Goal: Transaction & Acquisition: Purchase product/service

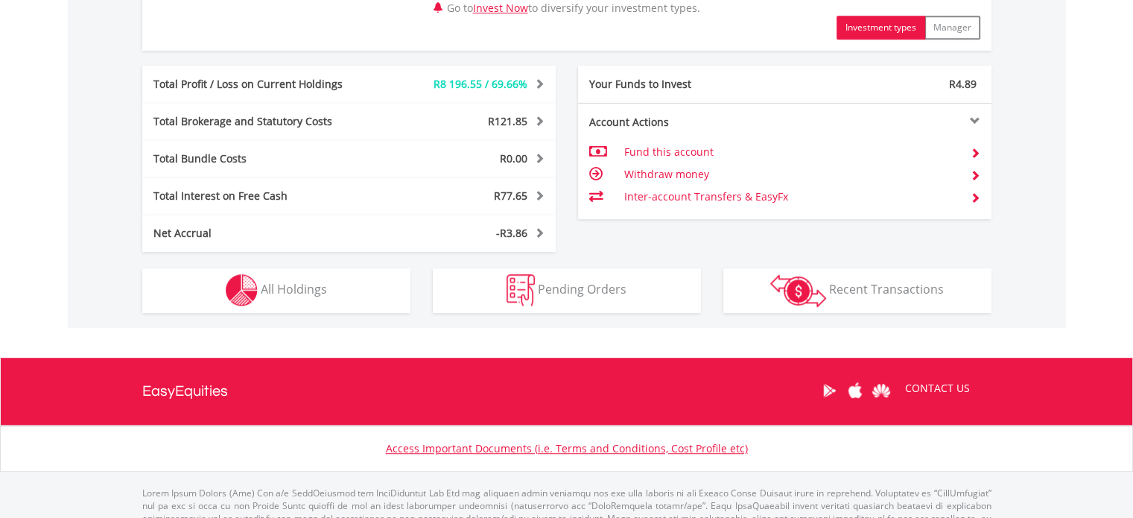
scroll to position [819, 0]
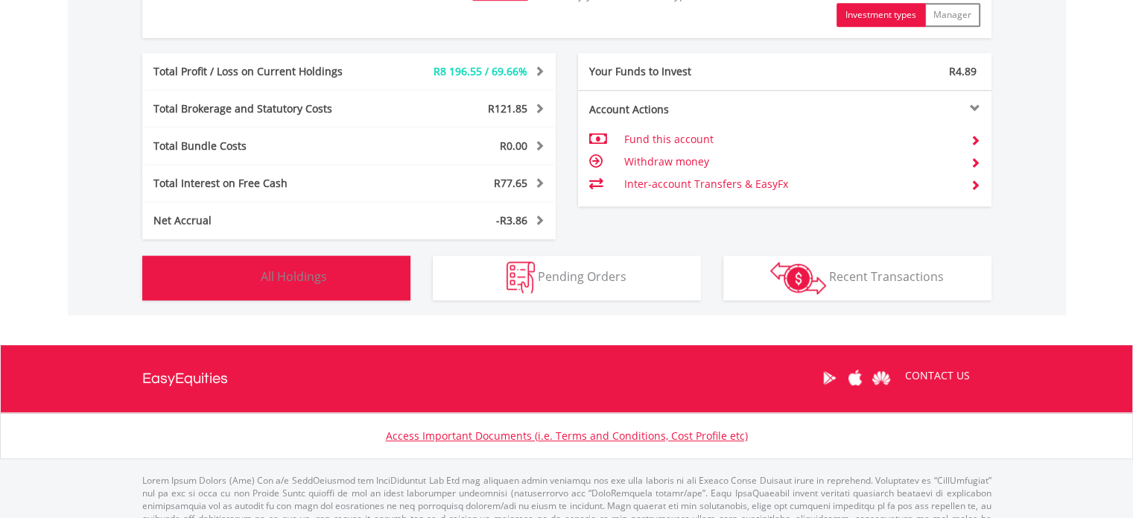
click at [319, 264] on button "Holdings All Holdings" at bounding box center [276, 277] width 268 height 45
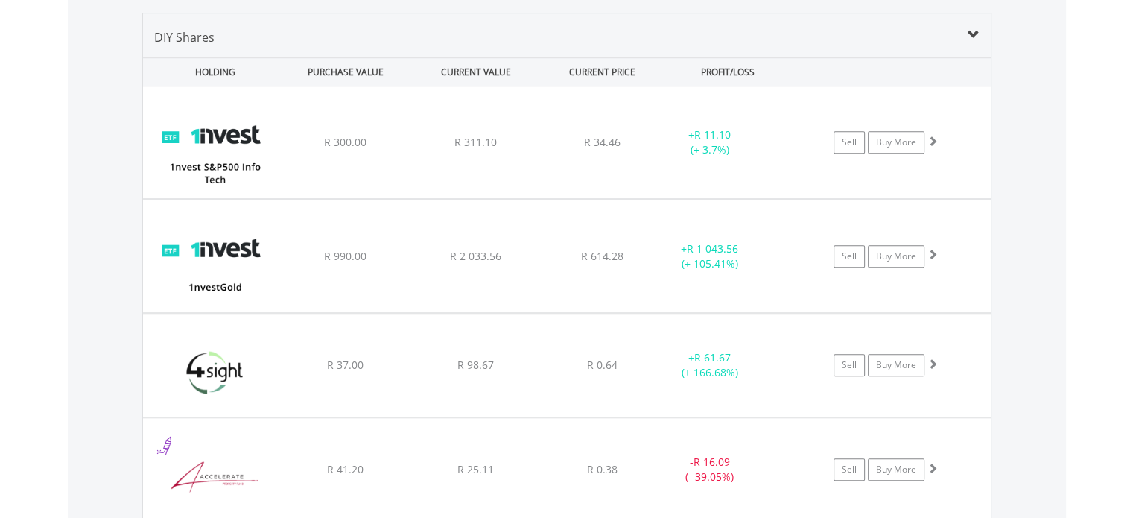
scroll to position [939, 0]
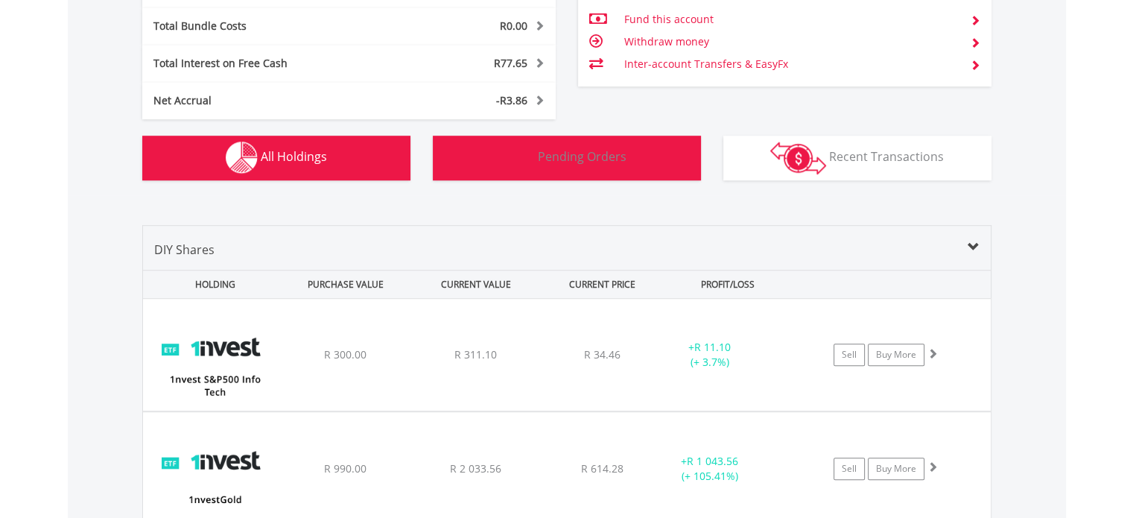
click at [544, 154] on span "Pending Orders" at bounding box center [582, 156] width 89 height 16
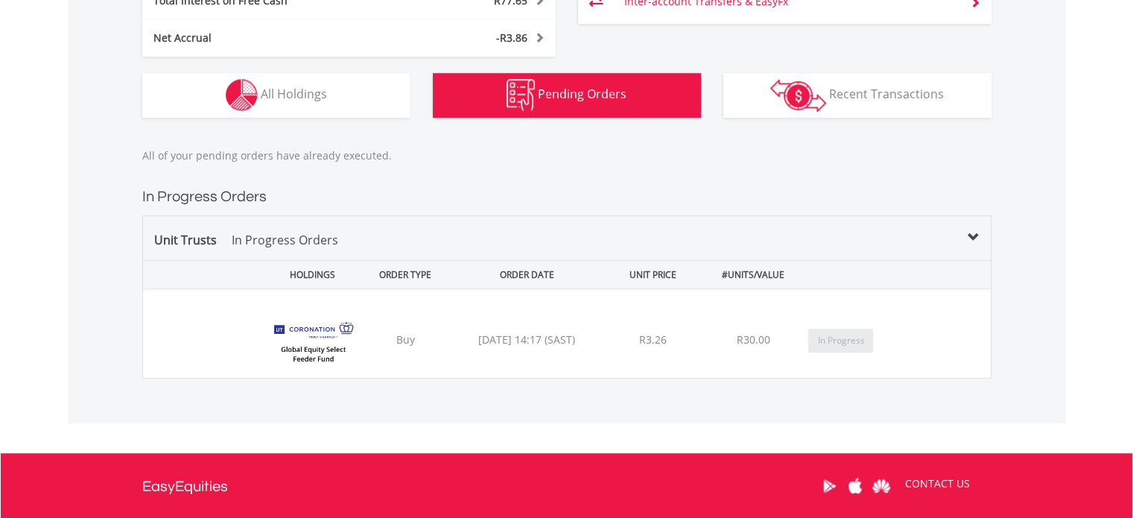
scroll to position [999, 0]
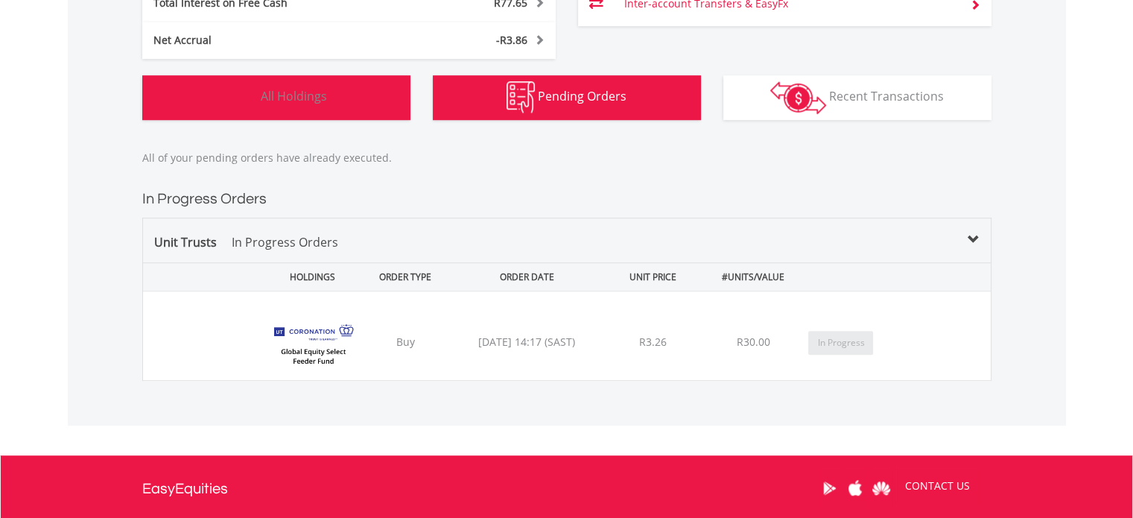
click at [264, 103] on button "Holdings All Holdings" at bounding box center [276, 97] width 268 height 45
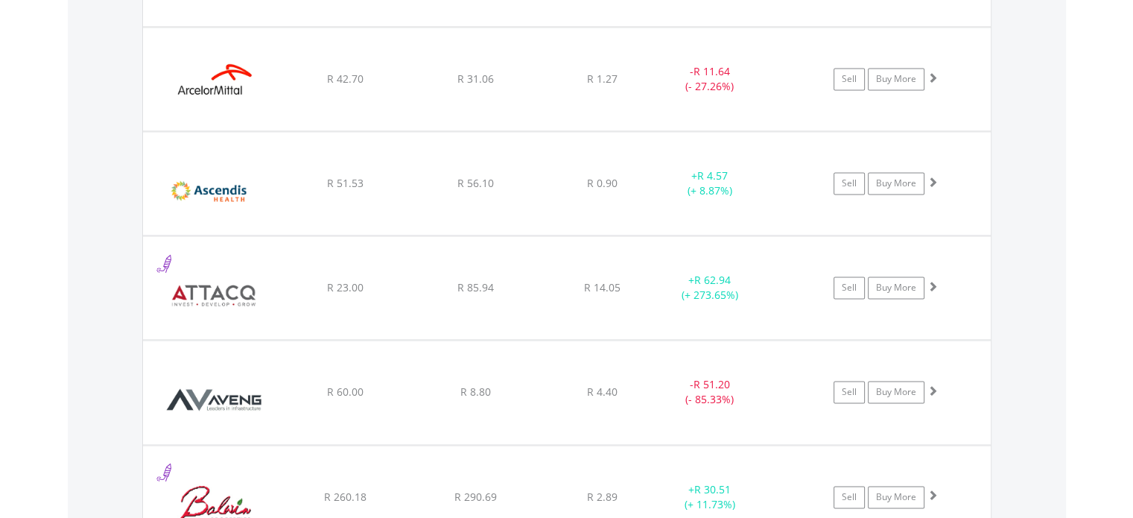
scroll to position [2191, 0]
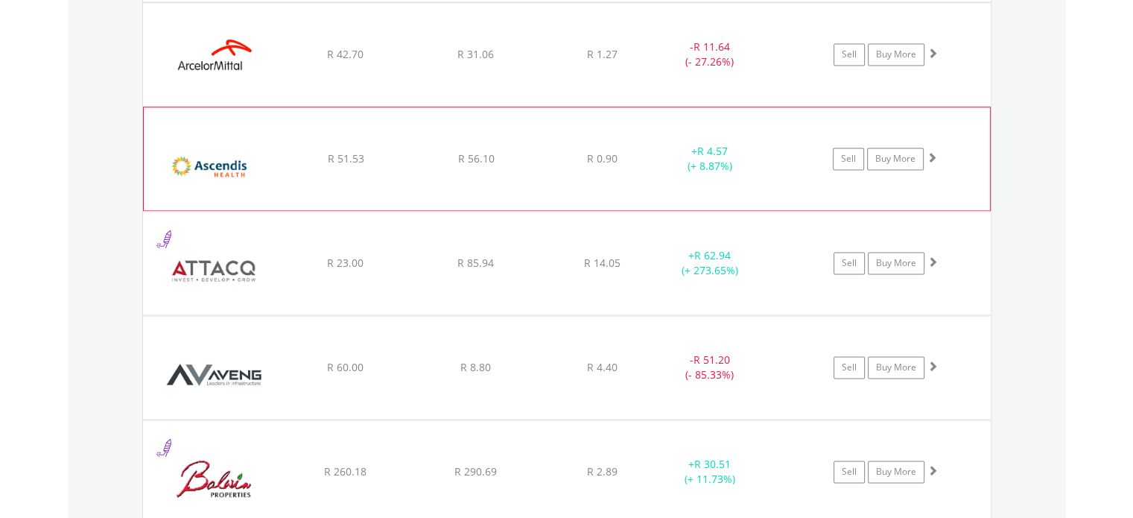
click at [352, 186] on div "﻿ Ascendis Health Limited R 51.53 R 56.10 R 0.90 + R 4.57 (+ 8.87%) Sell Buy Mo…" at bounding box center [567, 158] width 846 height 103
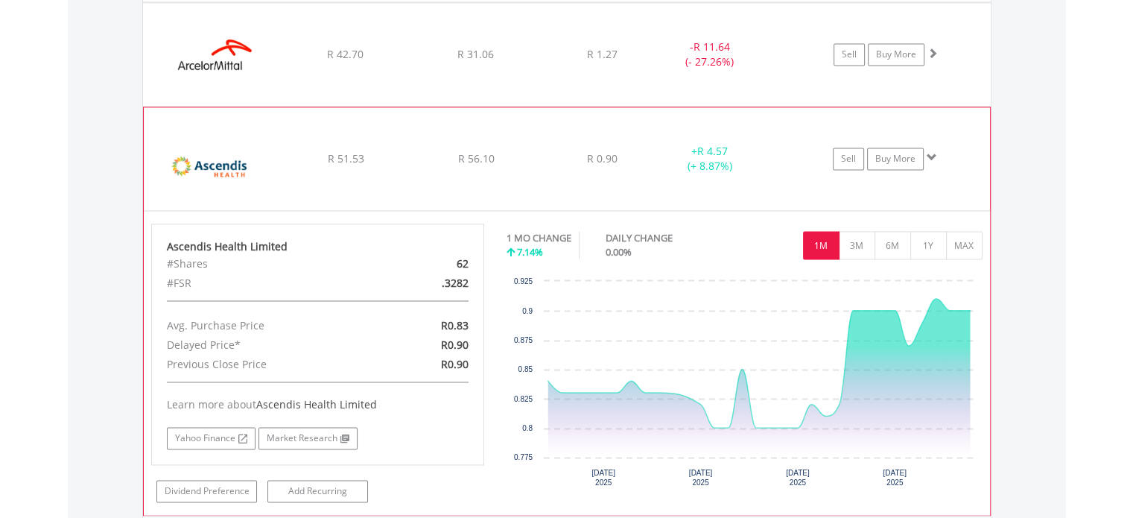
click at [389, 172] on div "﻿ Ascendis Health Limited R 51.53 R 56.10 R 0.90 + R 4.57 (+ 8.87%) Sell Buy Mo…" at bounding box center [567, 158] width 846 height 103
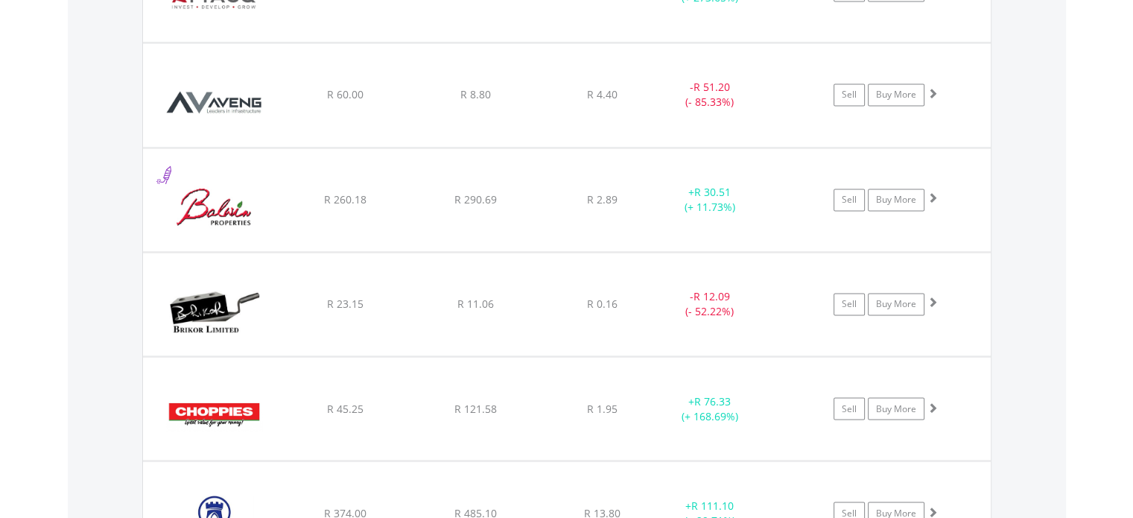
scroll to position [2489, 0]
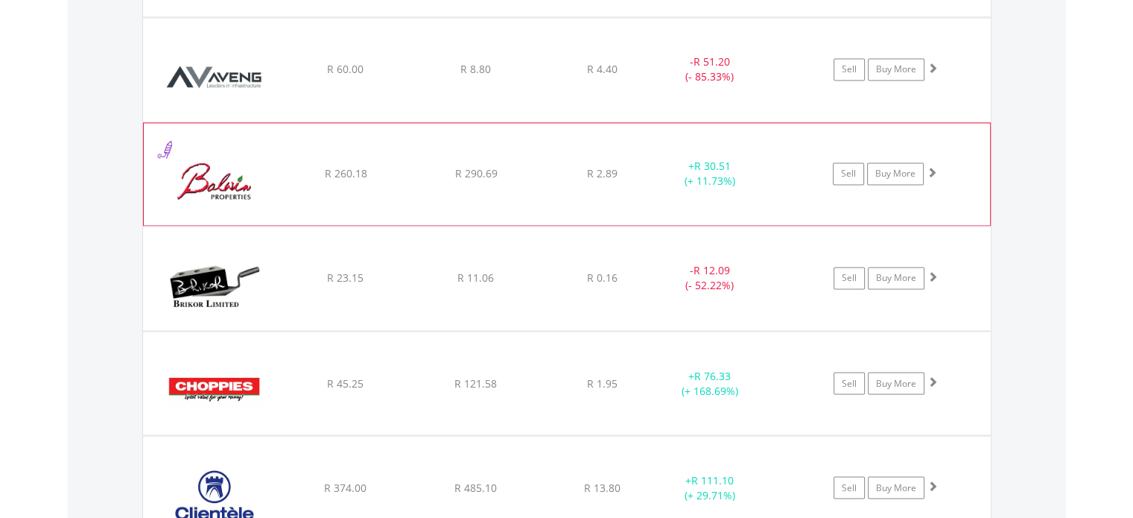
click at [382, 197] on div "﻿ [PERSON_NAME] Properties Limited R 260.18 R 290.69 R 2.89 + R 30.51 (+ 11.73%…" at bounding box center [567, 174] width 846 height 103
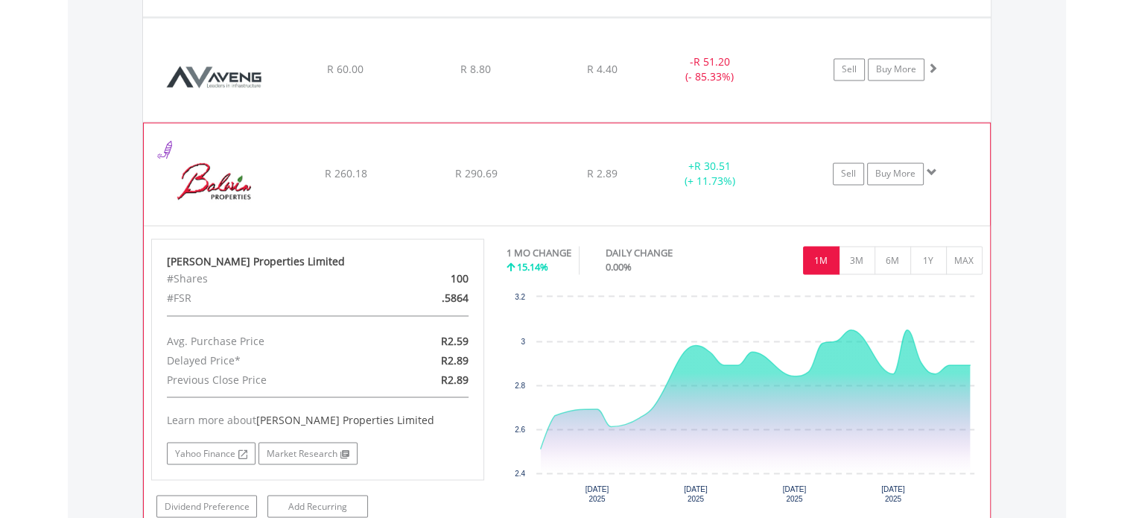
click at [384, 197] on div "﻿ [PERSON_NAME] Properties Limited R 260.18 R 290.69 R 2.89 + R 30.51 (+ 11.73%…" at bounding box center [567, 174] width 846 height 103
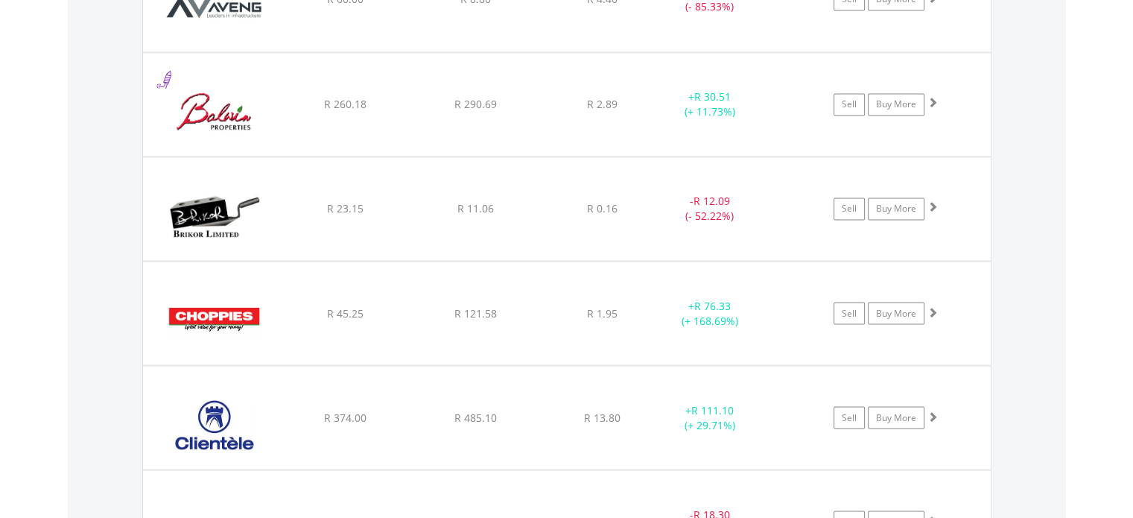
scroll to position [2712, 0]
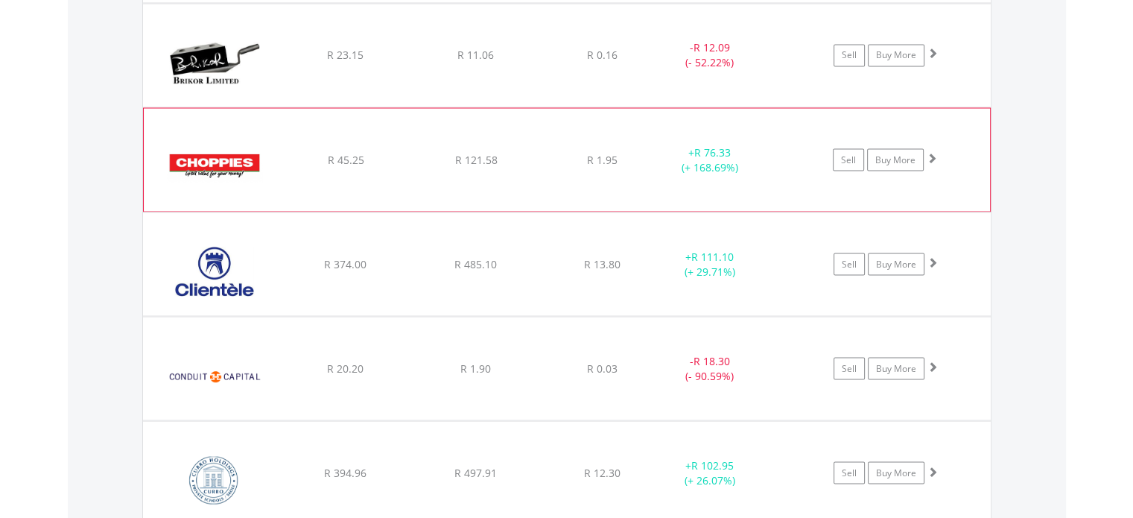
click at [459, 199] on div "﻿ Choppies Enterprises Ltd R 45.25 R 121.58 R 1.95 + R 76.33 (+ 168.69%) Sell B…" at bounding box center [567, 159] width 846 height 103
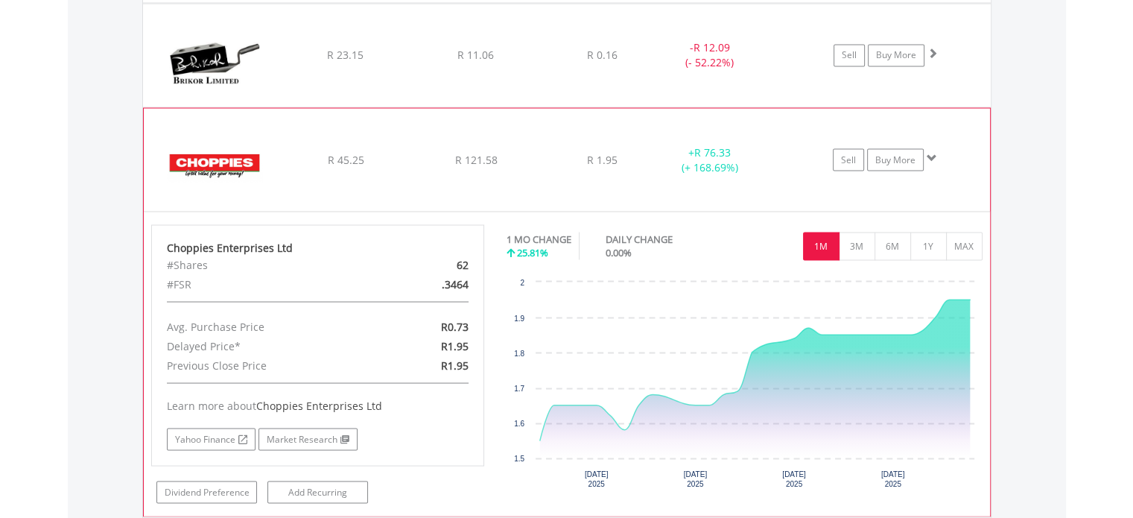
click at [616, 165] on div "﻿ Choppies Enterprises Ltd R 45.25 R 121.58 R 1.95 + R 76.33 (+ 168.69%) Sell B…" at bounding box center [567, 159] width 846 height 103
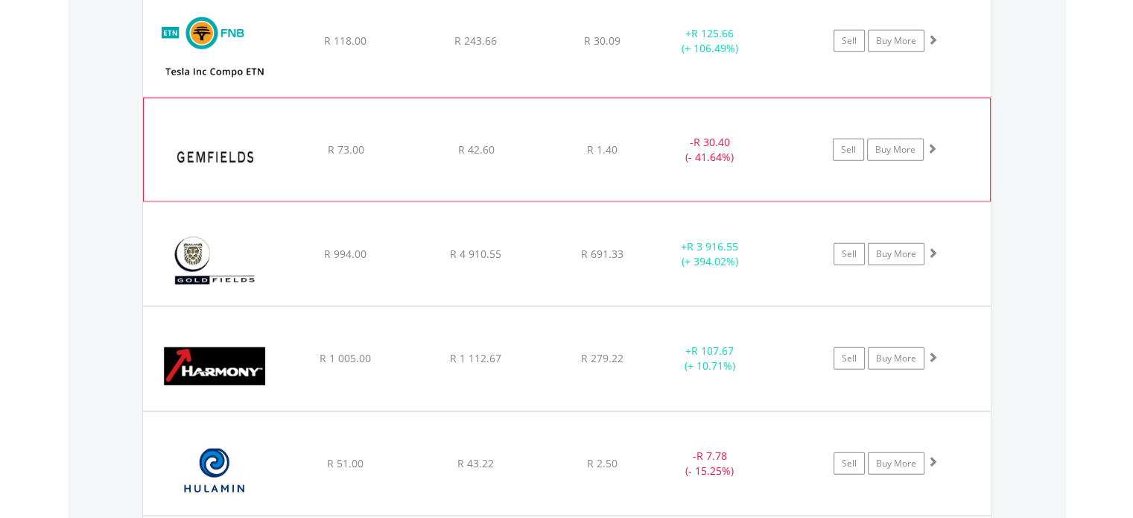
scroll to position [3904, 0]
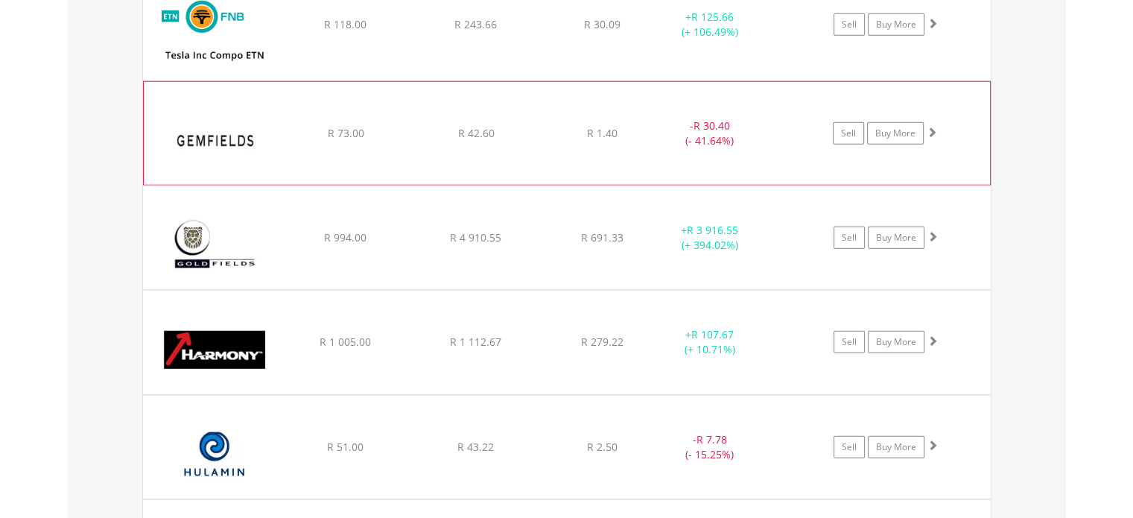
click at [494, 151] on div "﻿ Gemfields Group Limited R 73.00 R 42.60 R 1.40 - R 30.40 (- 41.64%) Sell Buy …" at bounding box center [567, 133] width 846 height 103
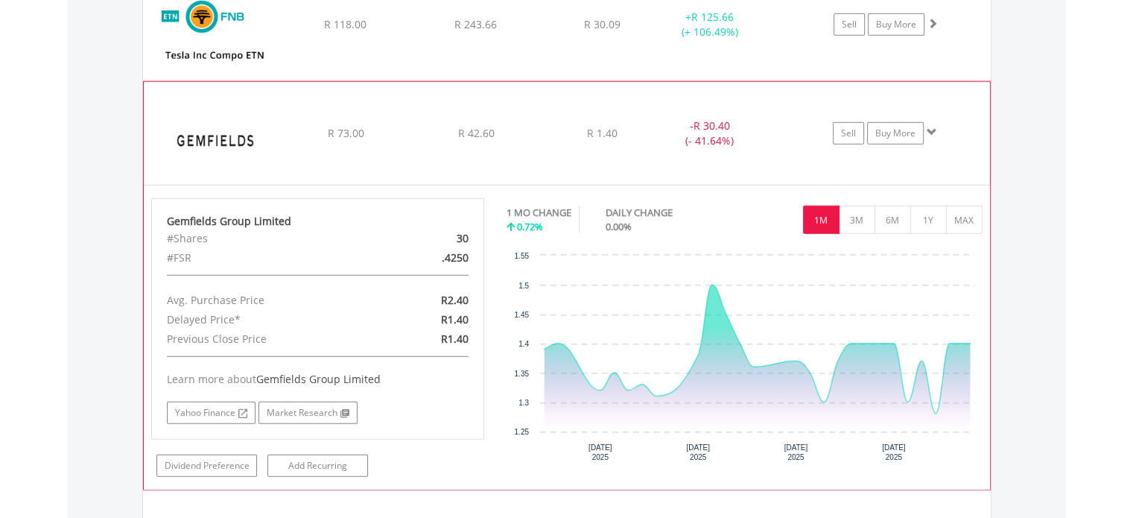
click at [526, 146] on div "﻿ Gemfields Group Limited R 73.00 R 42.60 R 1.40 - R 30.40 (- 41.64%) Sell Buy …" at bounding box center [567, 133] width 846 height 103
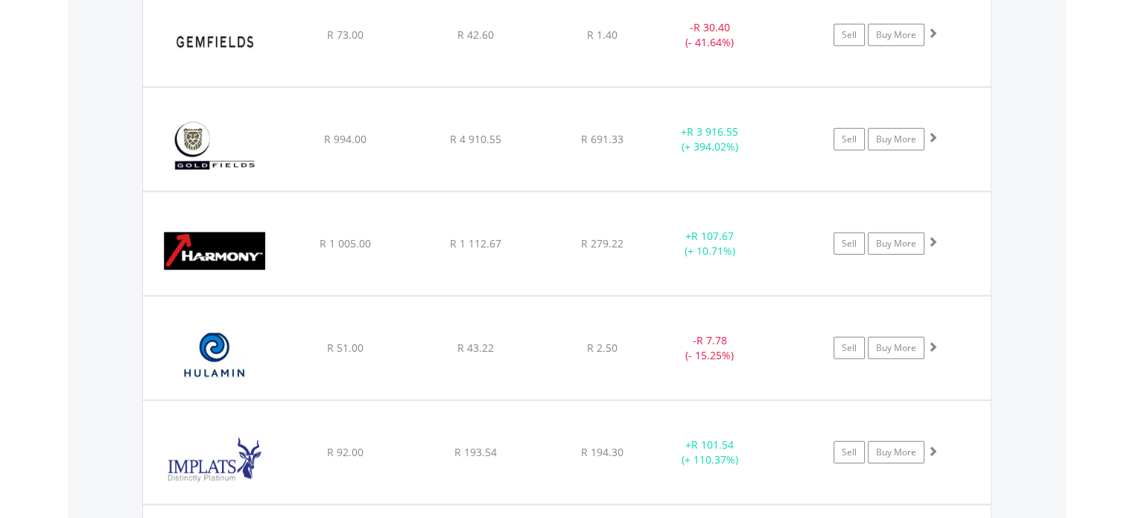
scroll to position [4053, 0]
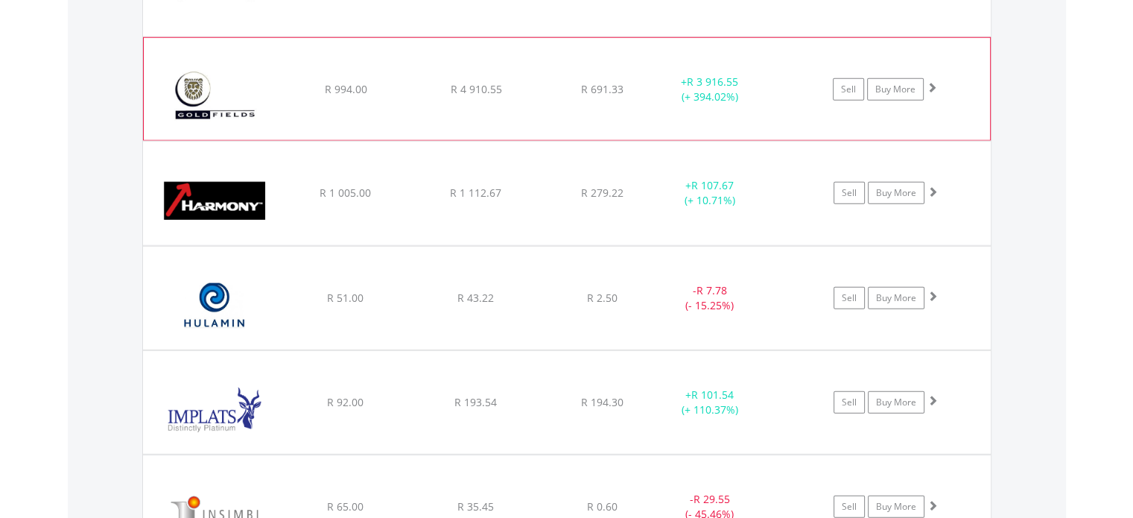
click at [490, 107] on div "﻿ Gold Fields Limited R 994.00 R 4 910.55 R 691.33 + R 3 916.55 (+ 394.02%) Sel…" at bounding box center [567, 89] width 846 height 103
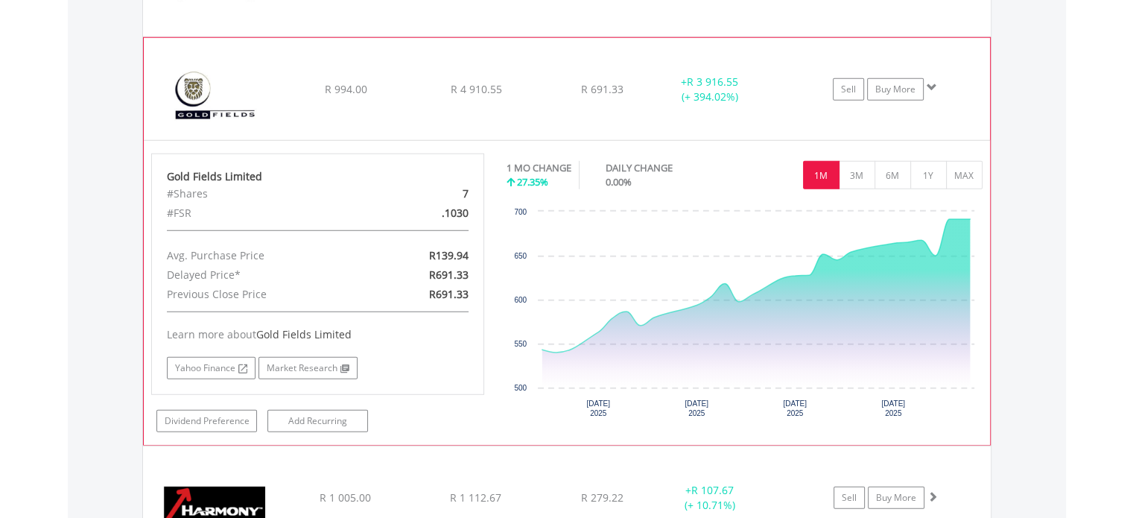
click at [432, 96] on div "﻿ Gold Fields Limited R 994.00 R 4 910.55 R 691.33 + R 3 916.55 (+ 394.02%) Sel…" at bounding box center [567, 89] width 846 height 103
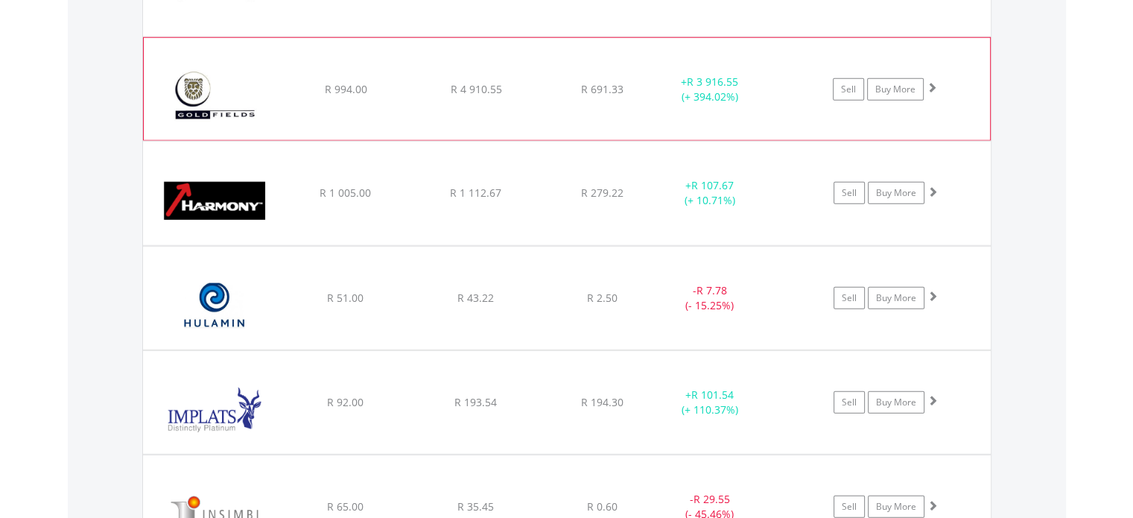
click at [427, 93] on div "﻿ Gold Fields Limited R 994.00 R 4 910.55 R 691.33 + R 3 916.55 (+ 394.02%) Sel…" at bounding box center [567, 89] width 846 height 103
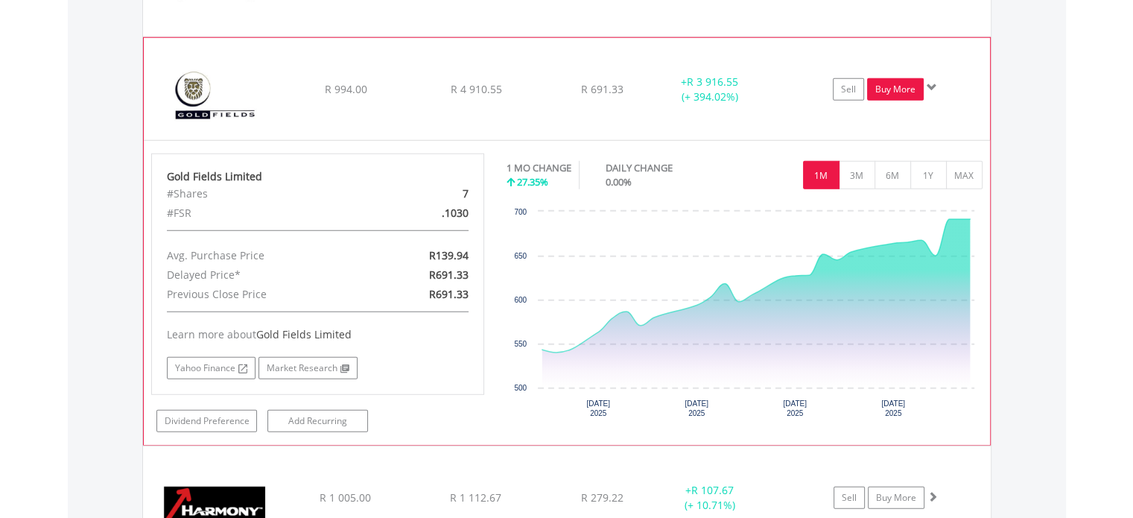
click at [879, 89] on link "Buy More" at bounding box center [895, 89] width 57 height 22
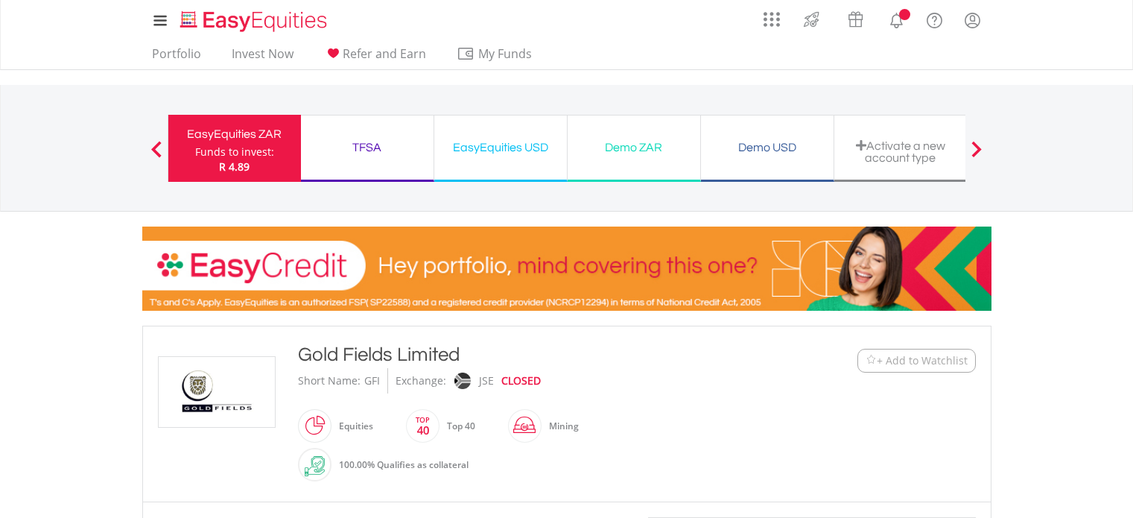
scroll to position [447, 0]
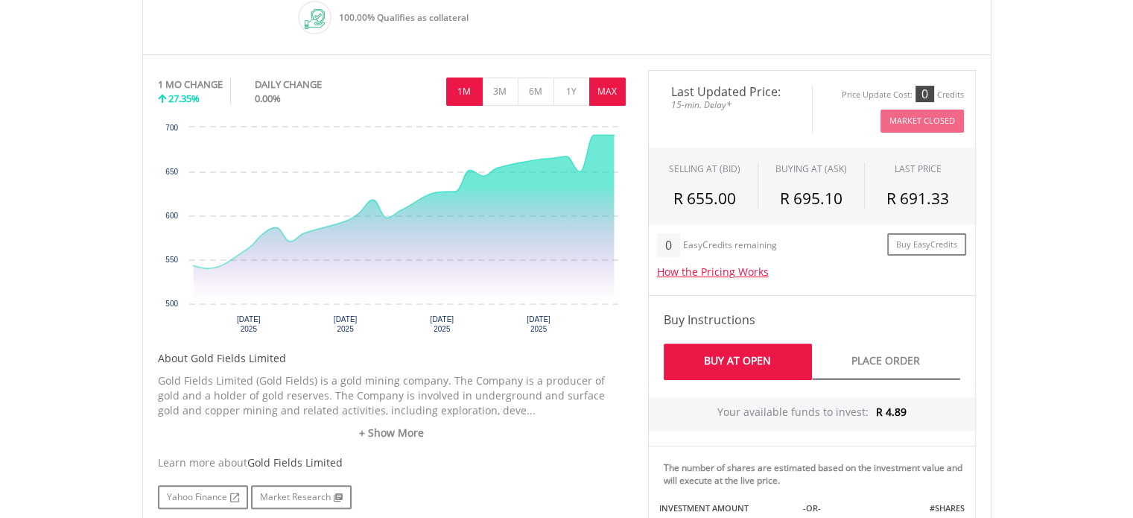
click at [608, 92] on button "MAX" at bounding box center [607, 91] width 36 height 28
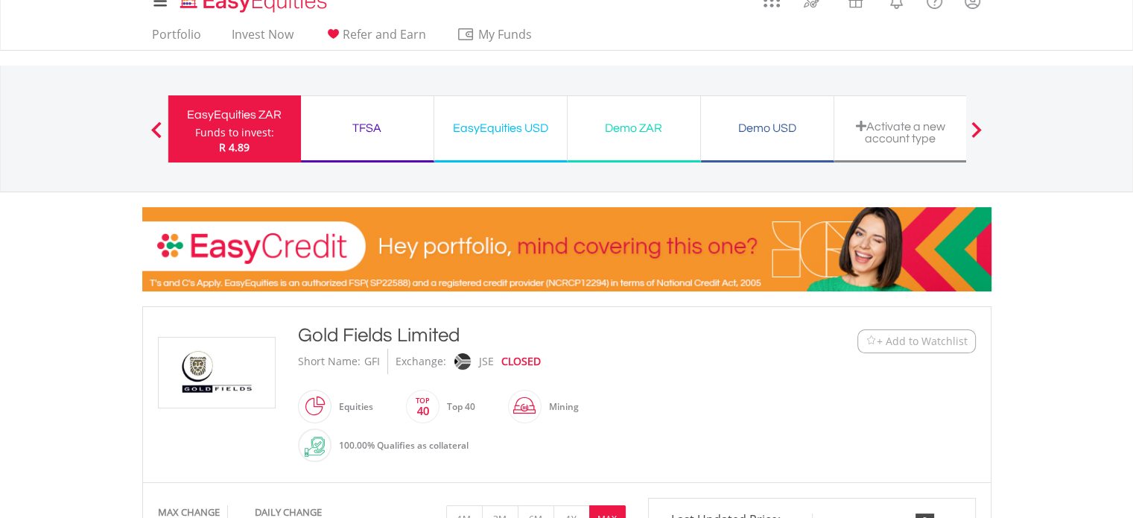
scroll to position [0, 0]
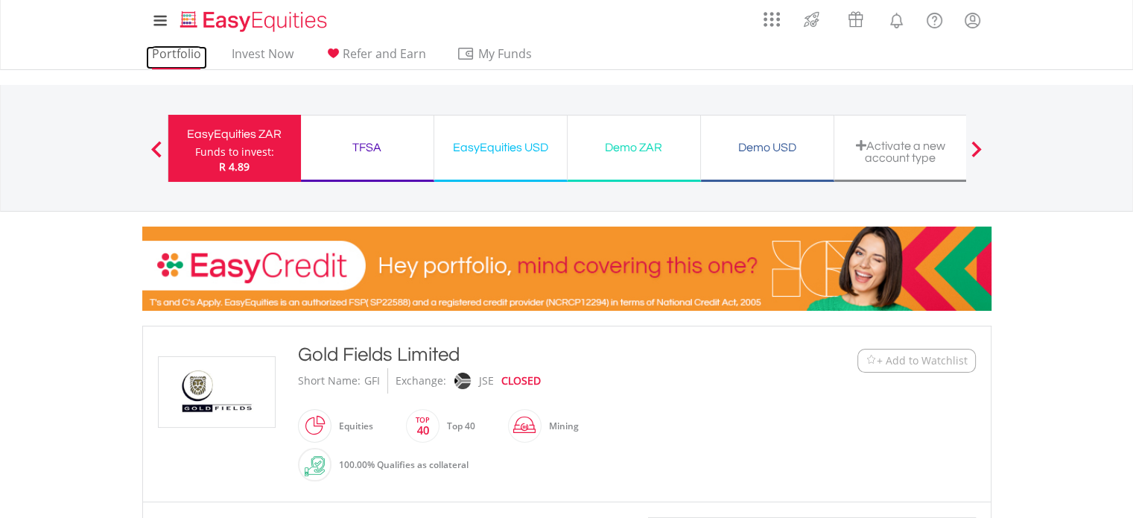
click at [189, 52] on link "Portfolio" at bounding box center [176, 57] width 61 height 23
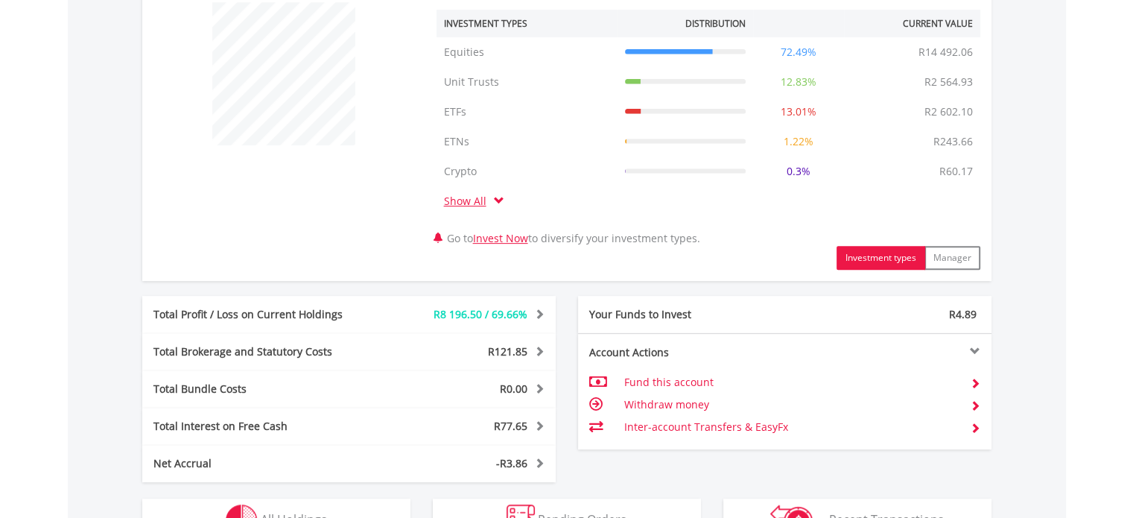
scroll to position [859, 0]
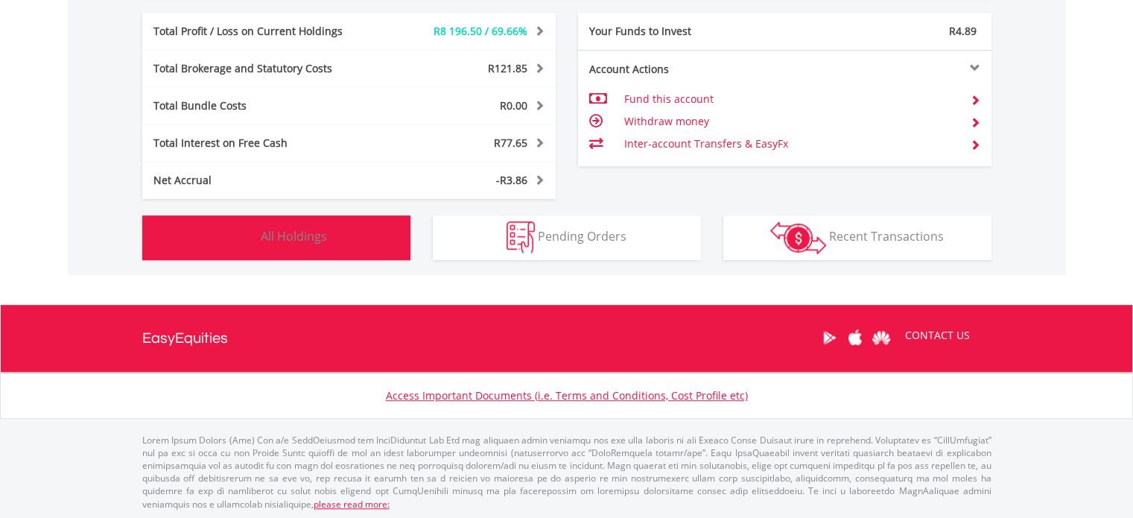
click at [292, 246] on button "Holdings All Holdings" at bounding box center [276, 237] width 268 height 45
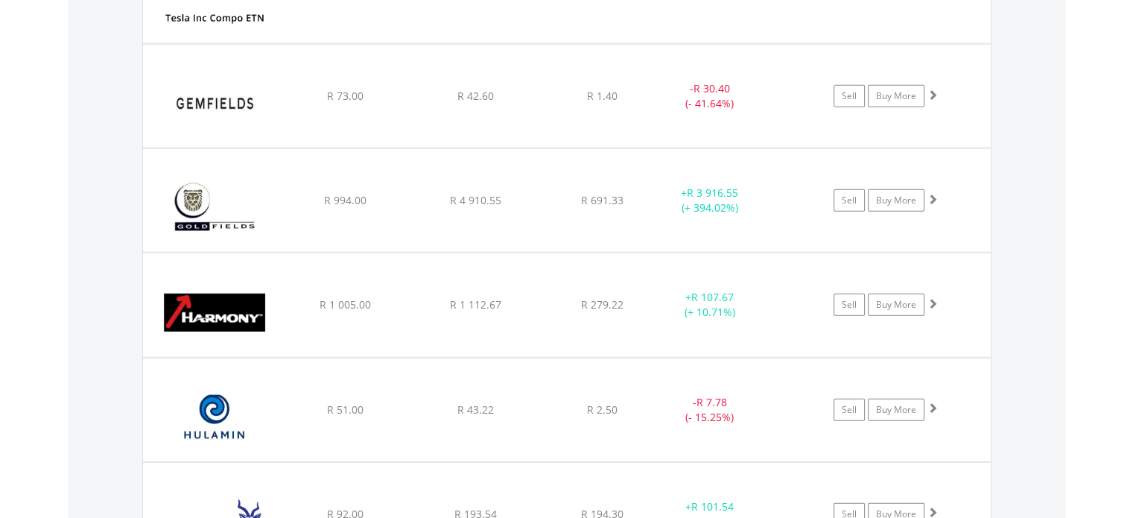
scroll to position [3992, 0]
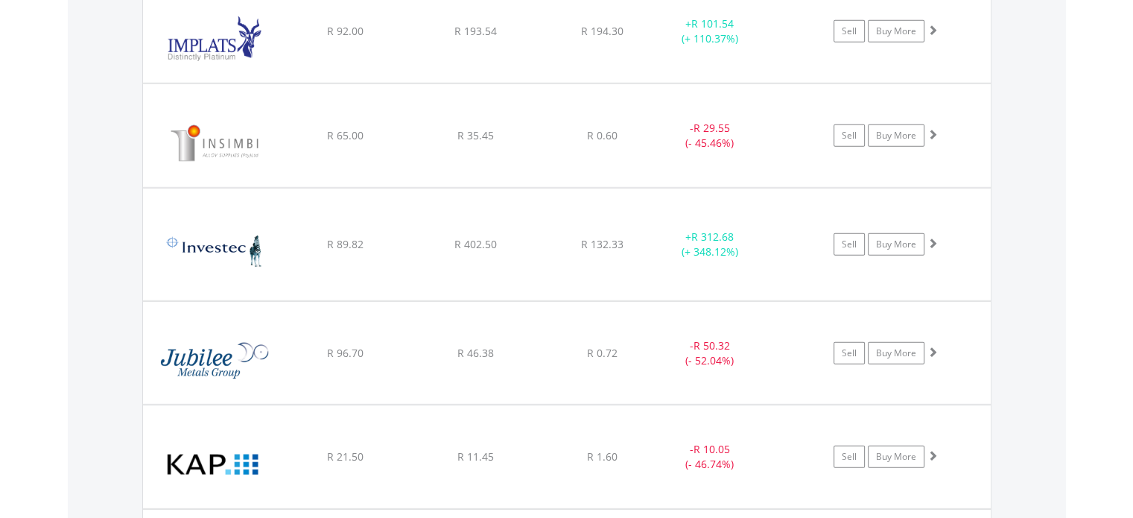
scroll to position [4439, 0]
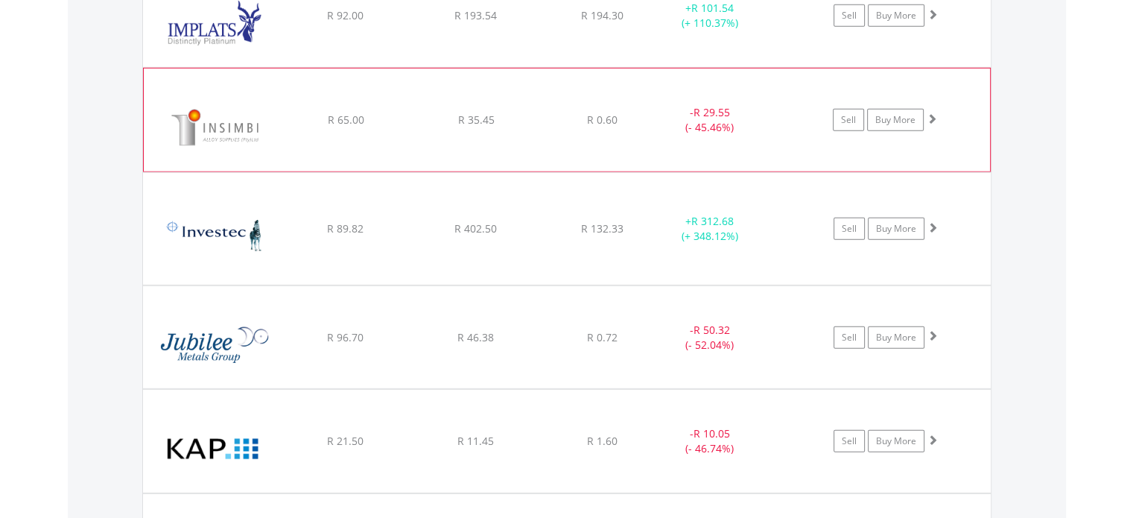
click at [424, 145] on div "﻿ Insimbi Industrial Holdings Limited R 65.00 R 35.45 R 0.60 - R 29.55 (- 45.46…" at bounding box center [567, 120] width 846 height 103
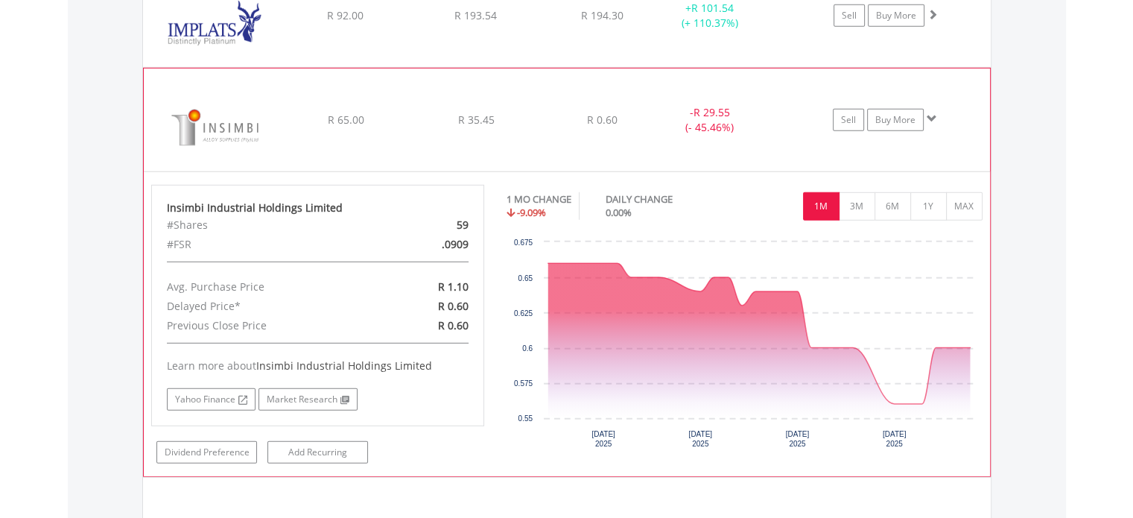
click at [609, 124] on div "﻿ Insimbi Industrial Holdings Limited R 65.00 R 35.45 R 0.60 - R 29.55 (- 45.46…" at bounding box center [567, 120] width 846 height 103
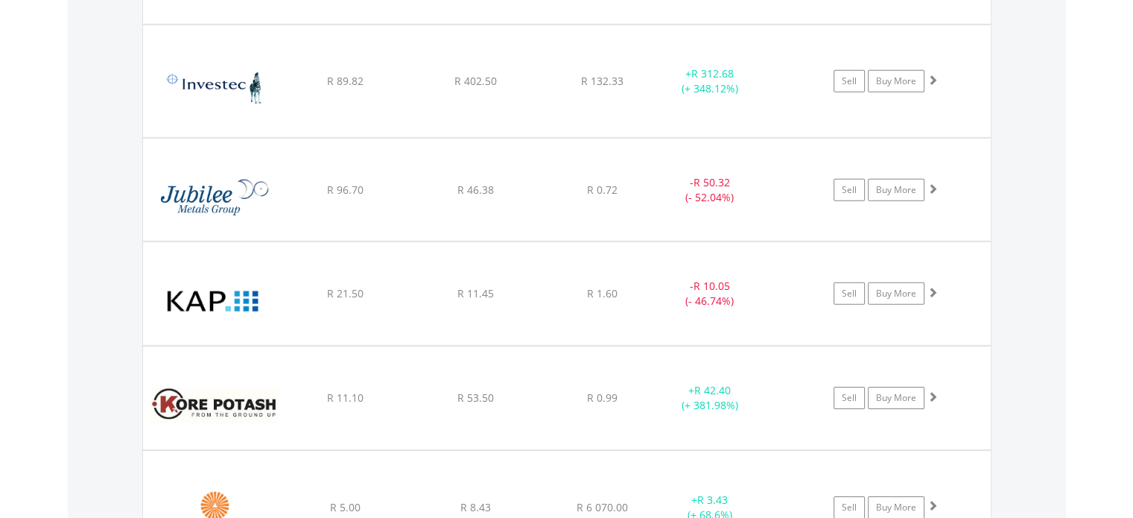
scroll to position [4588, 0]
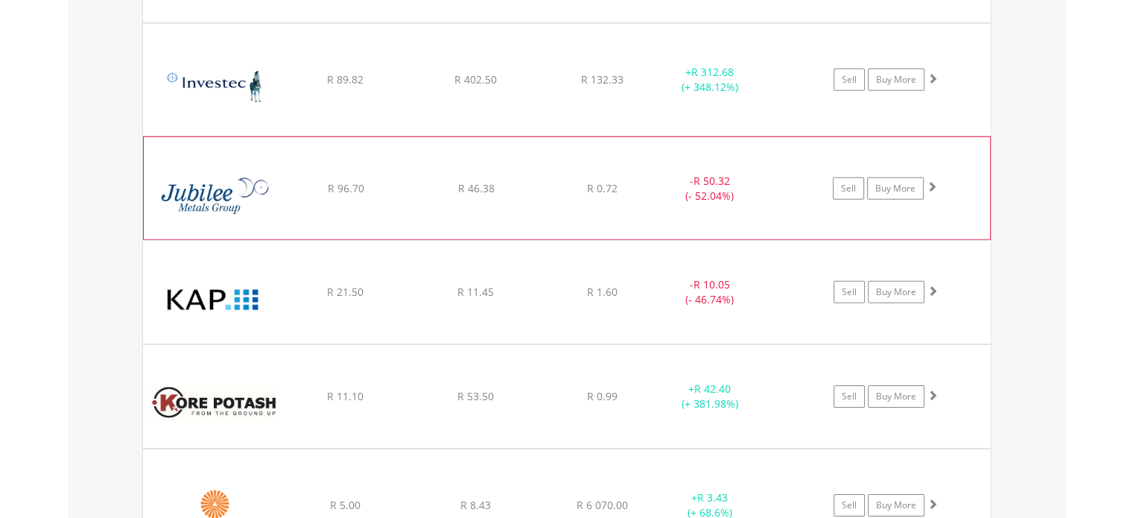
click at [404, 194] on div "﻿ Jubilee Metals Group PLC R 96.70 R 46.38 R 0.72 - R 50.32 (- 52.04%) Sell Buy…" at bounding box center [567, 187] width 846 height 101
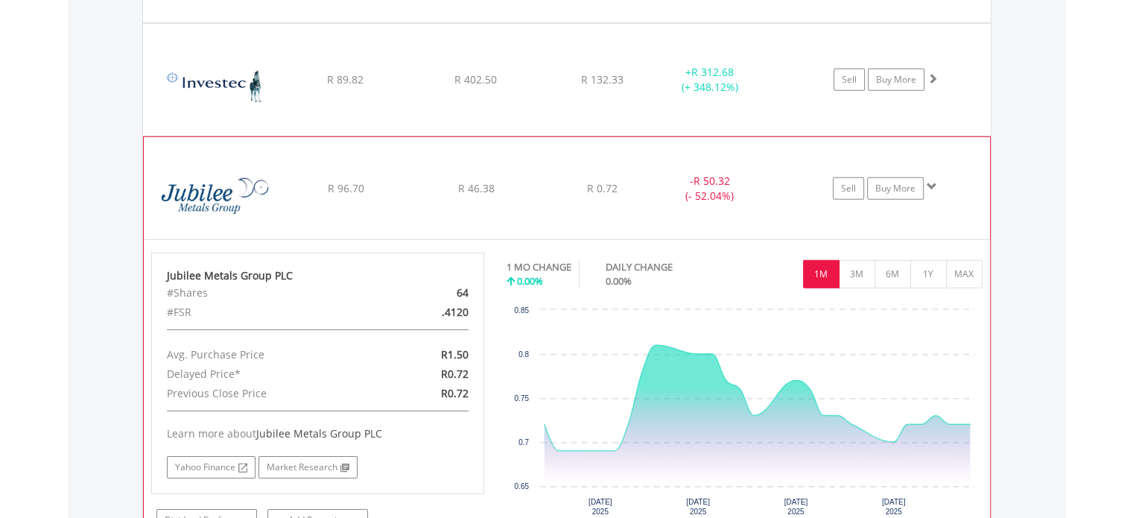
click at [536, 213] on div "﻿ Jubilee Metals Group PLC R 96.70 R 46.38 R 0.72 - R 50.32 (- 52.04%) Sell Buy…" at bounding box center [567, 187] width 846 height 101
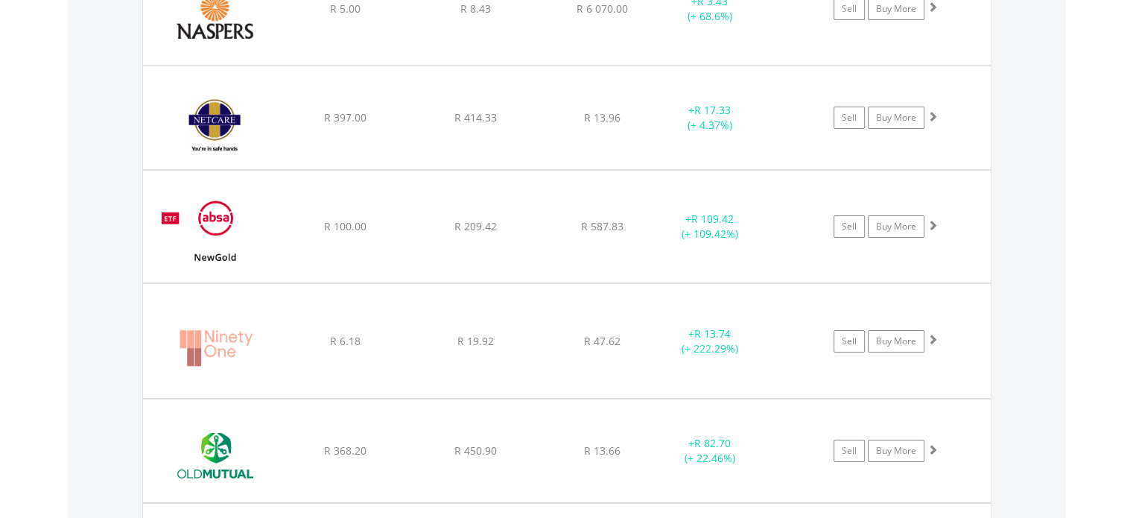
scroll to position [5109, 0]
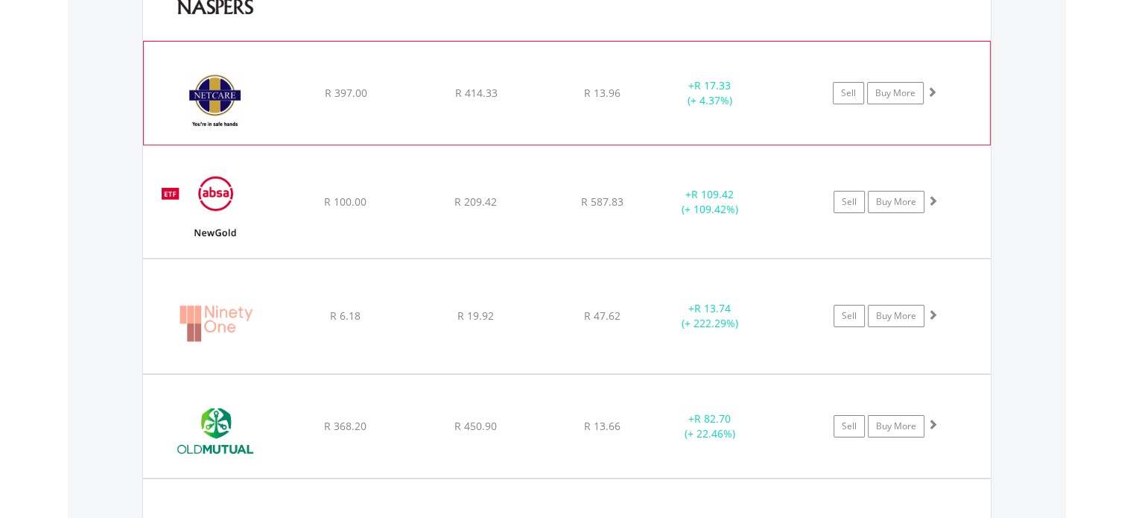
click at [360, 125] on div "﻿ Netcare Limited R 397.00 R 414.33 R 13.96 + R 17.33 (+ 4.37%) Sell Buy More" at bounding box center [567, 93] width 846 height 103
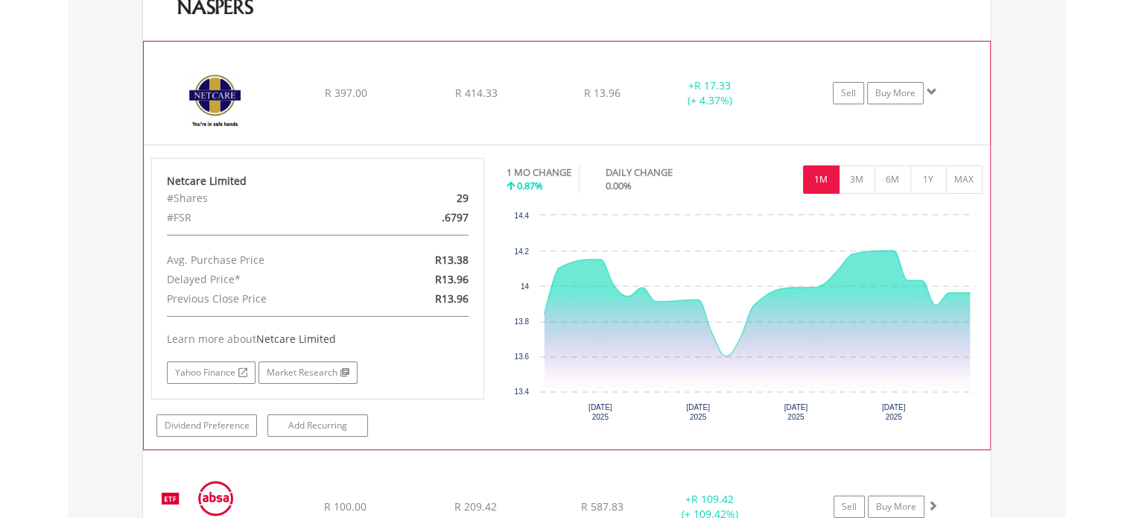
click at [640, 102] on div "﻿ Netcare Limited R 397.00 R 414.33 R 13.96 + R 17.33 (+ 4.37%) Sell Buy More" at bounding box center [567, 93] width 846 height 103
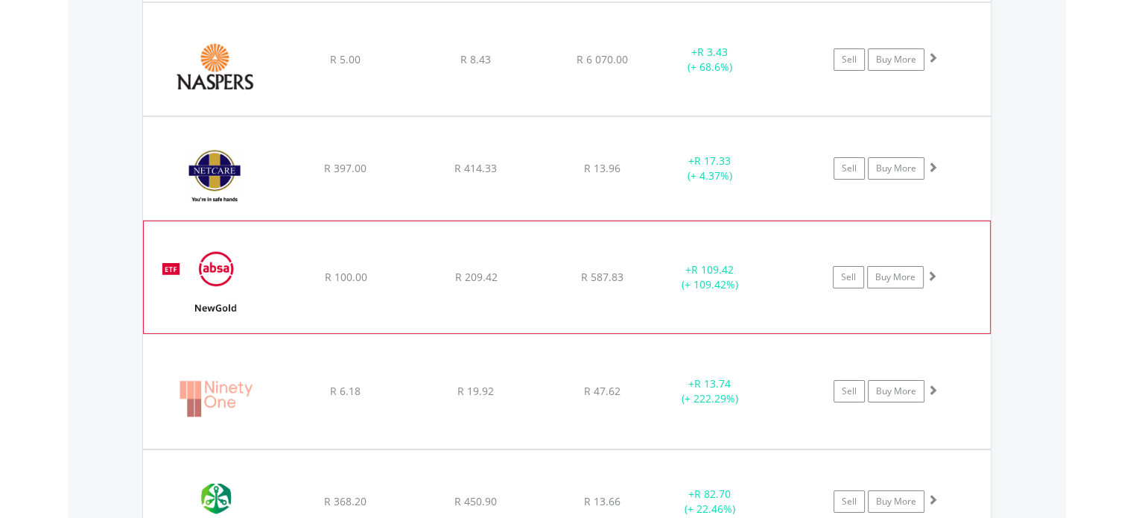
scroll to position [4960, 0]
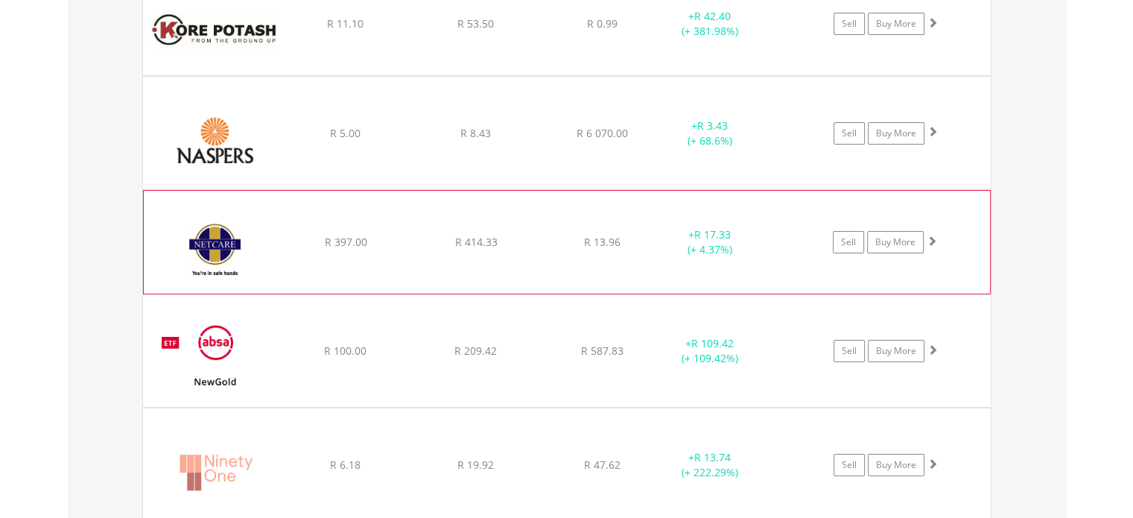
click at [343, 241] on div "﻿ Netcare Limited R 397.00 R 414.33 R 13.96 + R 17.33 (+ 4.37%) Sell Buy More" at bounding box center [567, 242] width 846 height 103
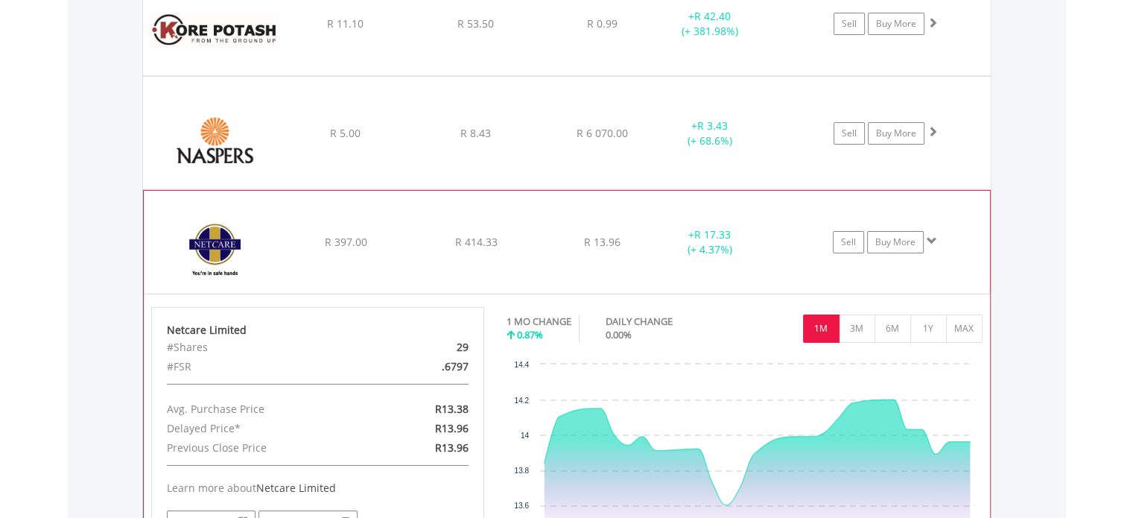
click at [296, 264] on div "﻿ Netcare Limited R 397.00 R 414.33 R 13.96 + R 17.33 (+ 4.37%) Sell Buy More" at bounding box center [567, 242] width 846 height 103
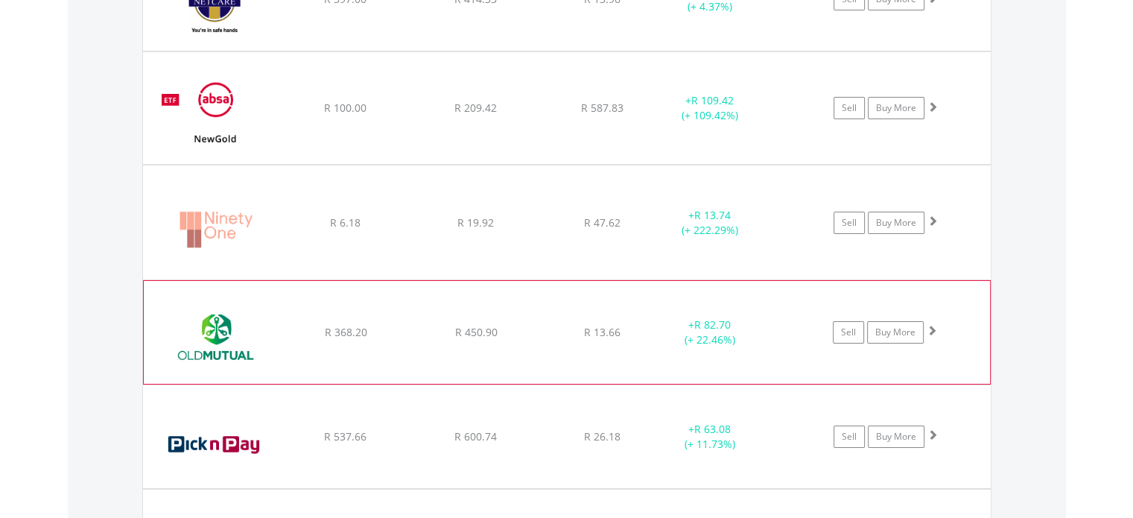
scroll to position [5333, 0]
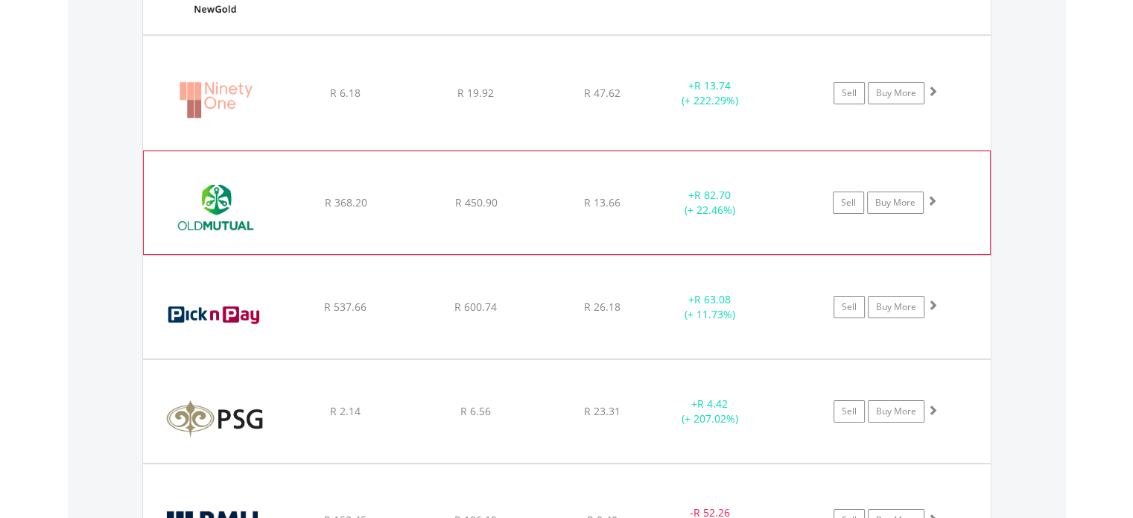
click at [506, 195] on div "R 450.90" at bounding box center [476, 202] width 127 height 15
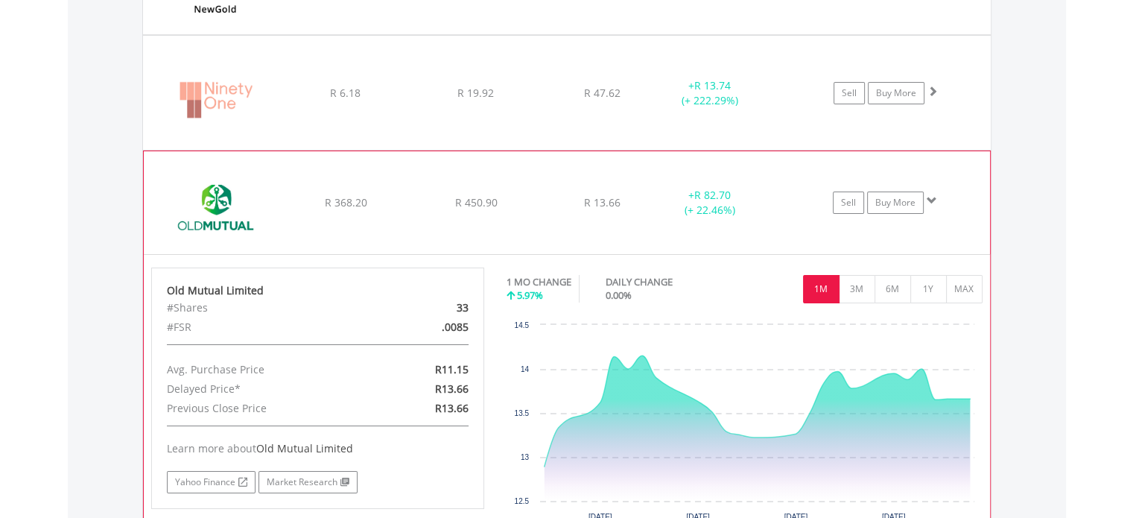
click at [522, 198] on div "﻿ Old Mutual Limited R 368.20 R 450.90 R 13.66 + R 82.70 (+ 22.46%) Sell Buy Mo…" at bounding box center [567, 202] width 846 height 103
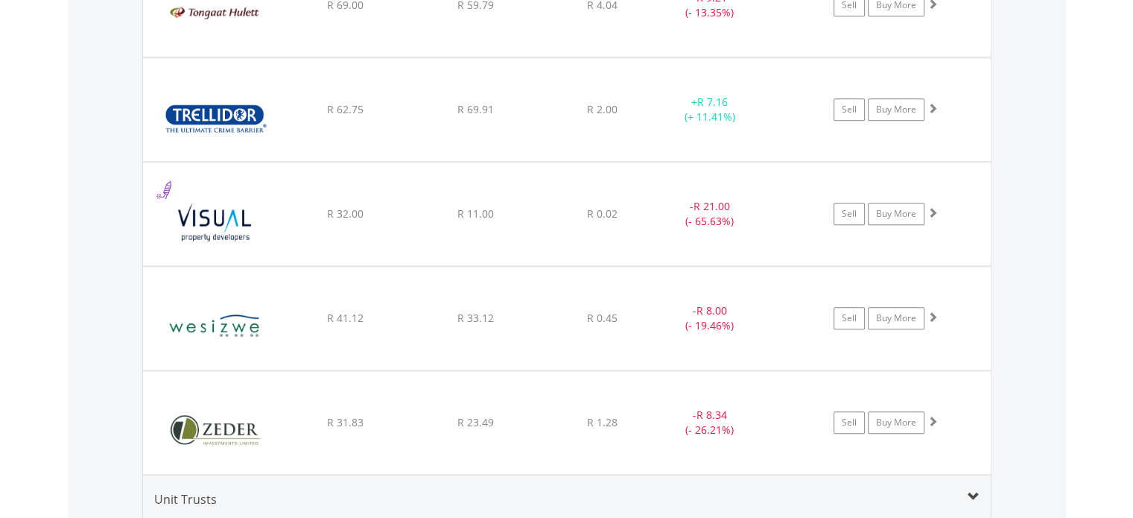
scroll to position [7120, 0]
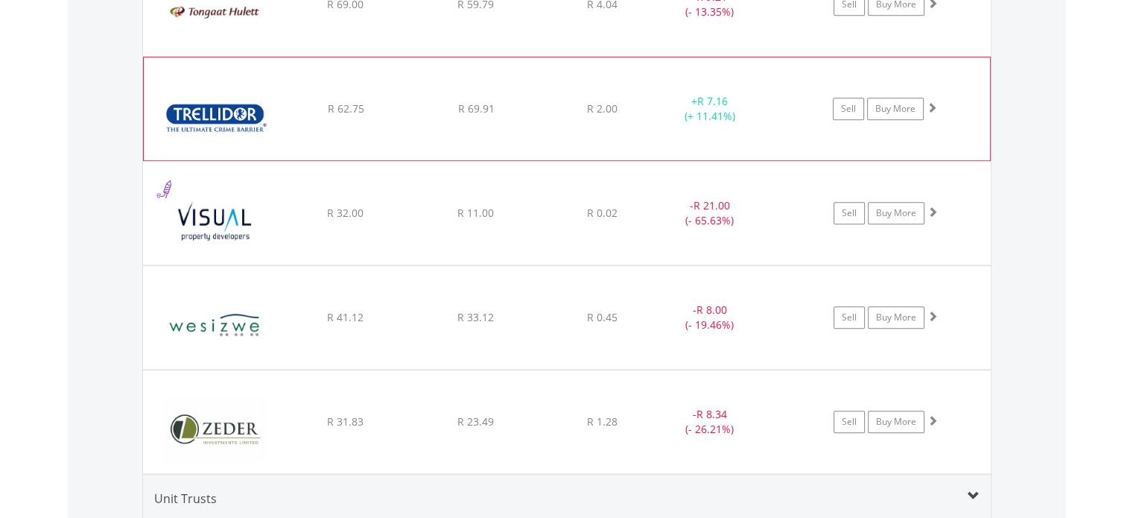
click at [360, 72] on div "﻿ Trellidor Holdings Limited R 62.75 R 69.91 R 2.00 + R 7.16 (+ 11.41%) Sell Bu…" at bounding box center [567, 108] width 846 height 103
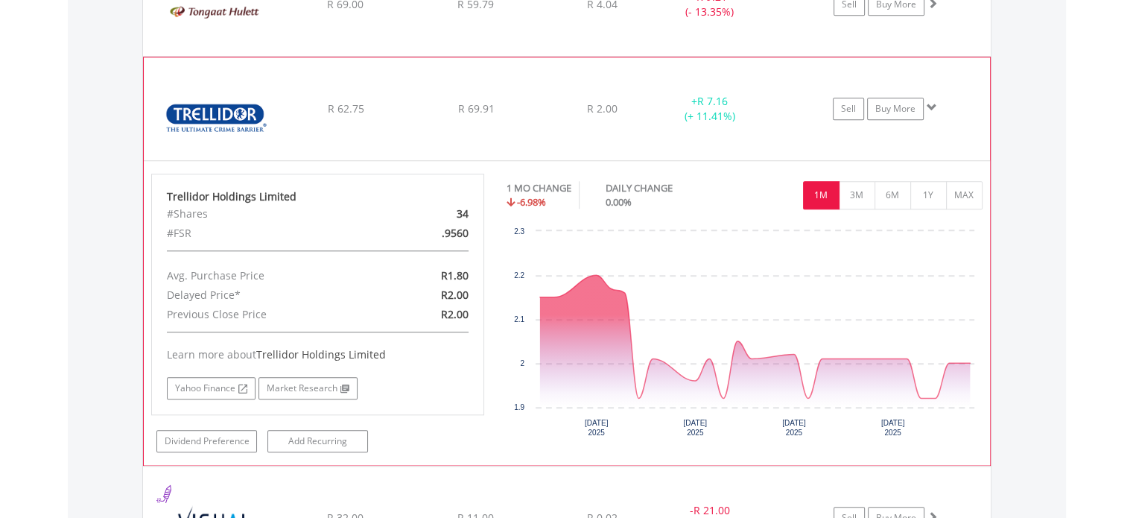
click at [541, 117] on div "﻿ Trellidor Holdings Limited R 62.75 R 69.91 R 2.00 + R 7.16 (+ 11.41%) Sell Bu…" at bounding box center [567, 108] width 846 height 103
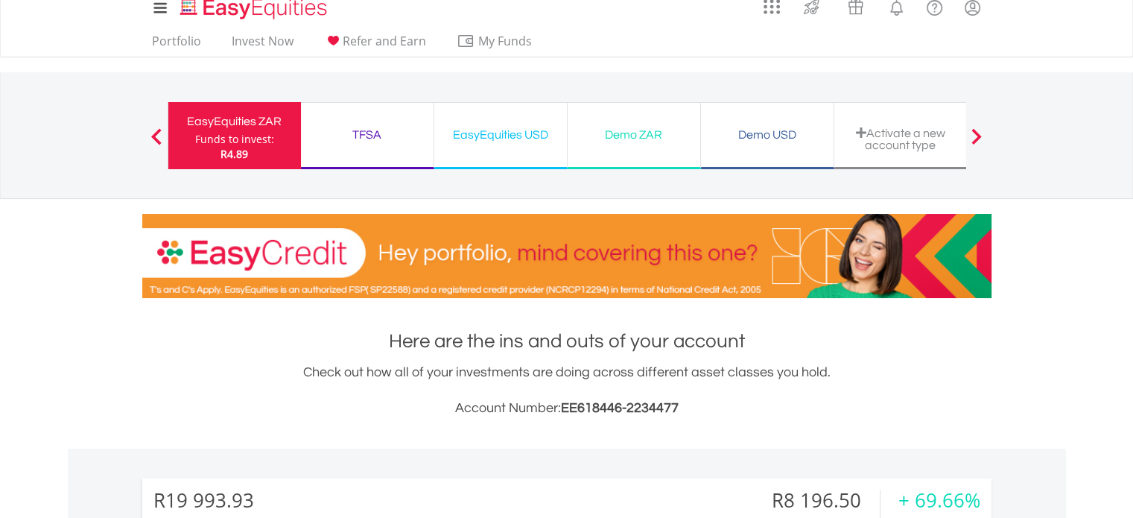
scroll to position [0, 0]
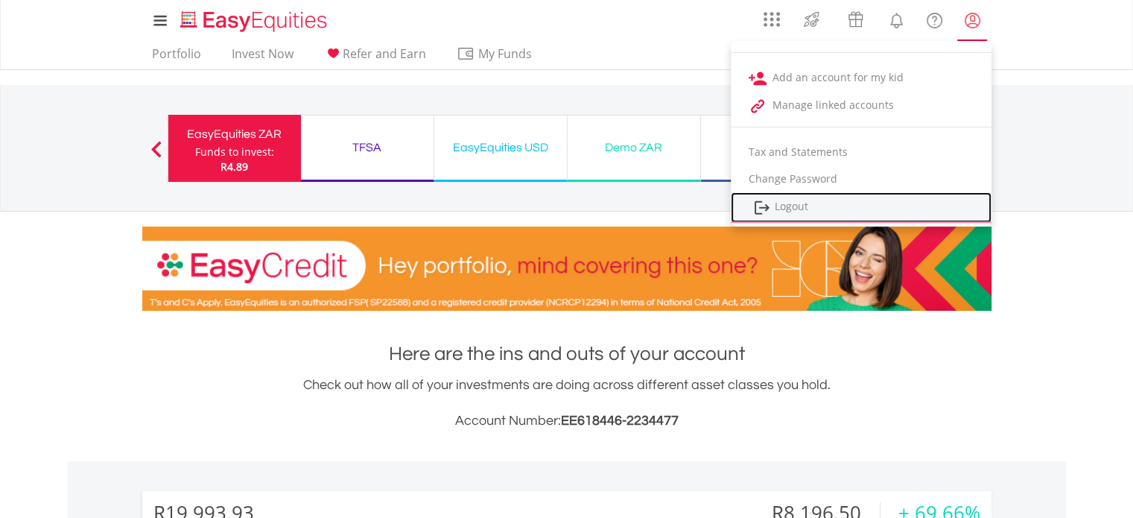
click at [805, 204] on link "Logout" at bounding box center [861, 207] width 261 height 31
